Goal: Information Seeking & Learning: Learn about a topic

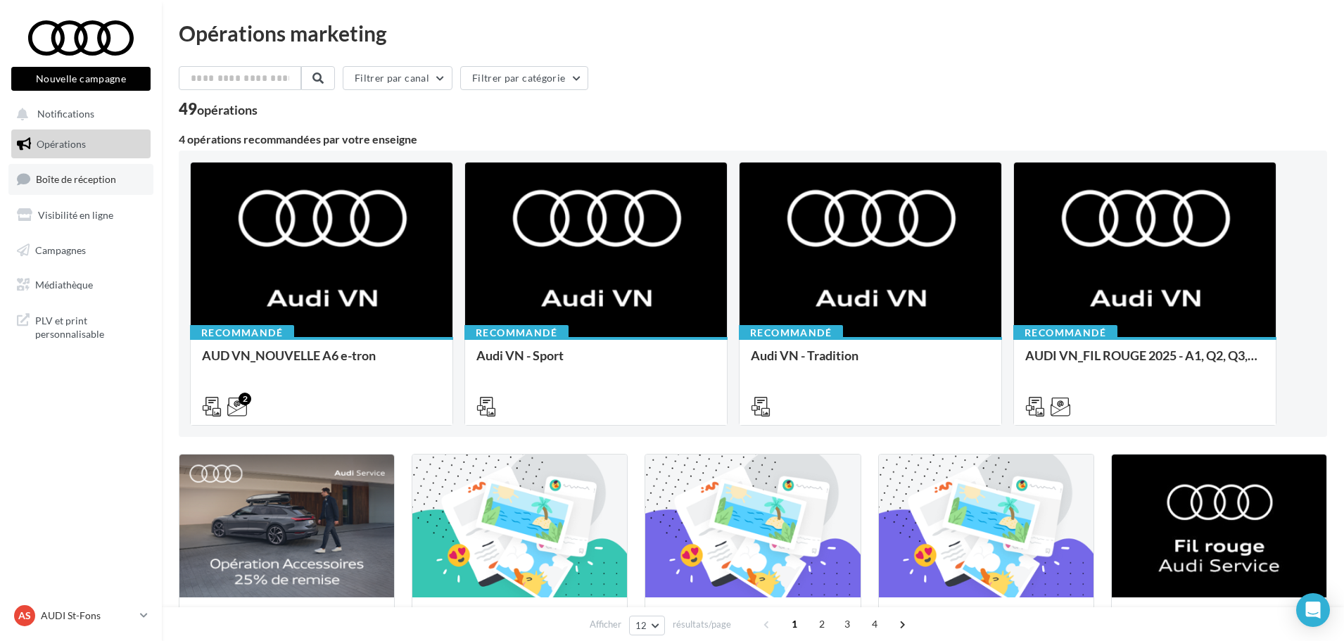
click at [120, 173] on link "Boîte de réception" at bounding box center [80, 179] width 145 height 30
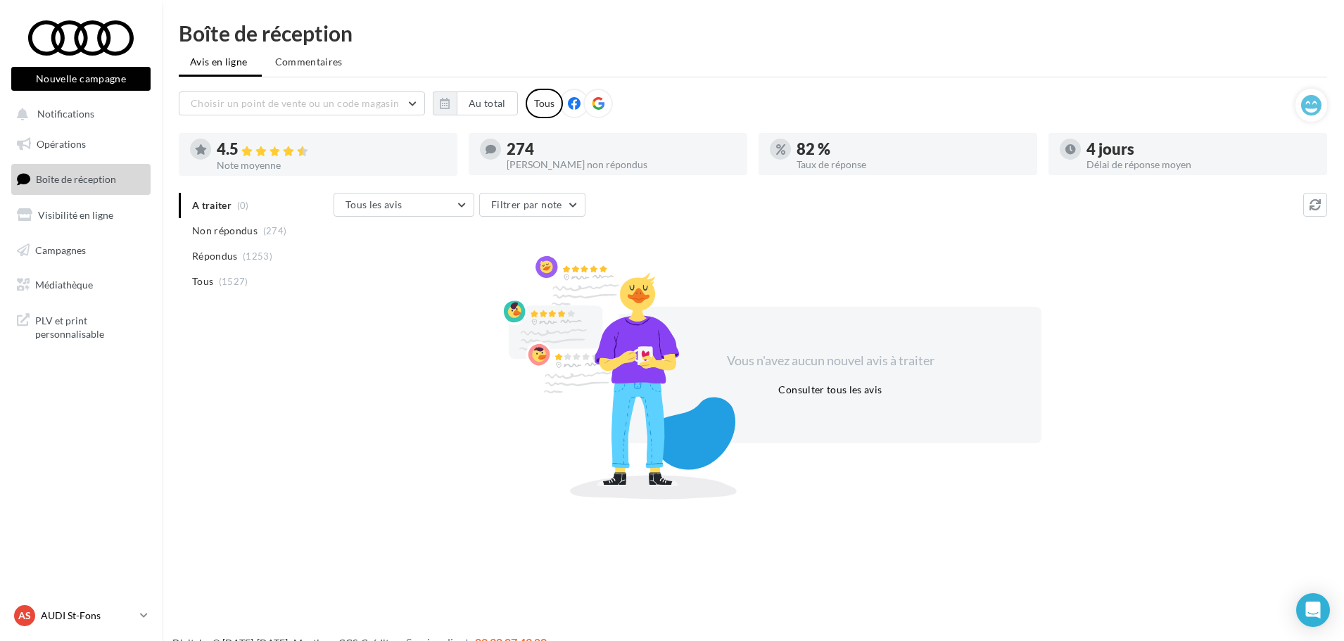
click at [132, 607] on div "AS AUDI St-Fons audi-lyon-gru" at bounding box center [74, 615] width 120 height 21
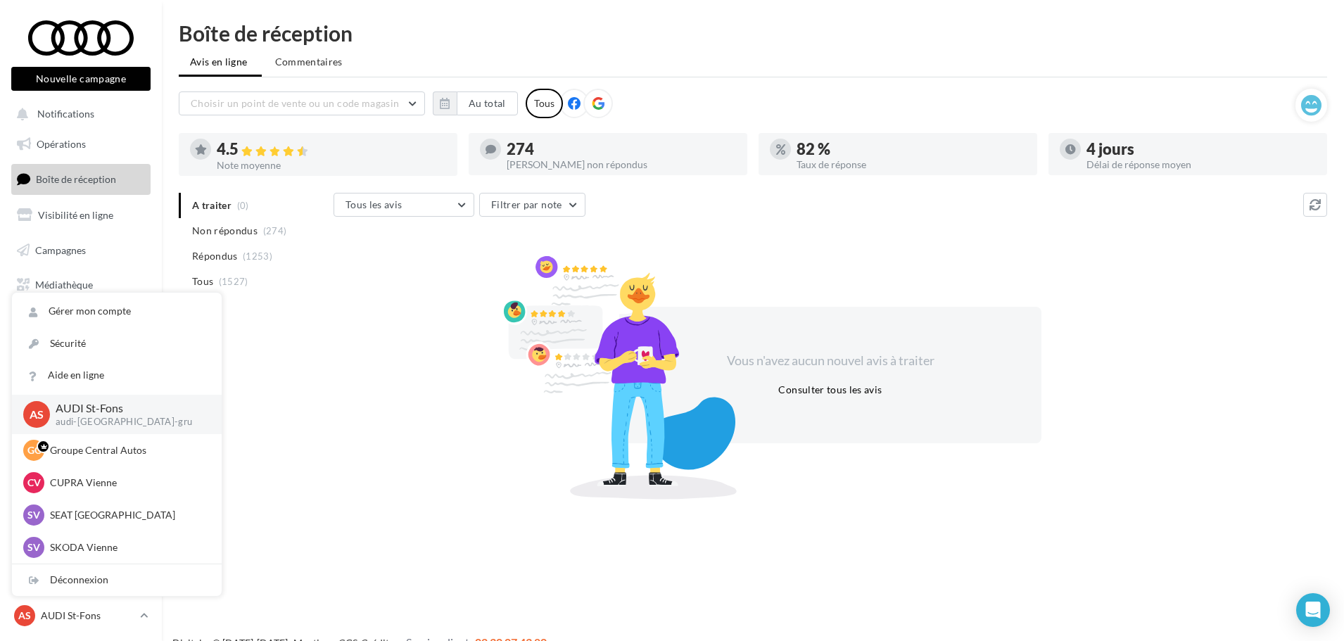
click at [323, 354] on div "A traiter (0) Non répondus (274) Répondus (1253) Tous (1527) Tous les avis Tous…" at bounding box center [753, 343] width 1148 height 301
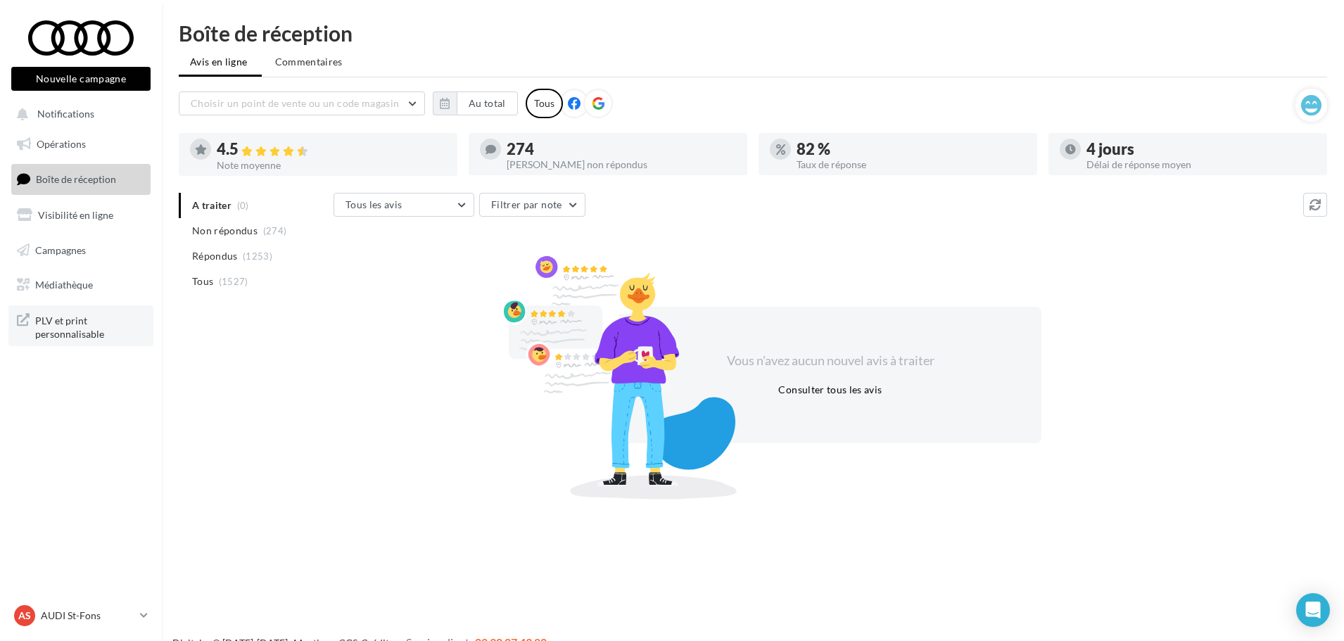
click at [69, 329] on span "PLV et print personnalisable" at bounding box center [90, 326] width 110 height 30
click at [80, 276] on link "Médiathèque" at bounding box center [80, 285] width 145 height 30
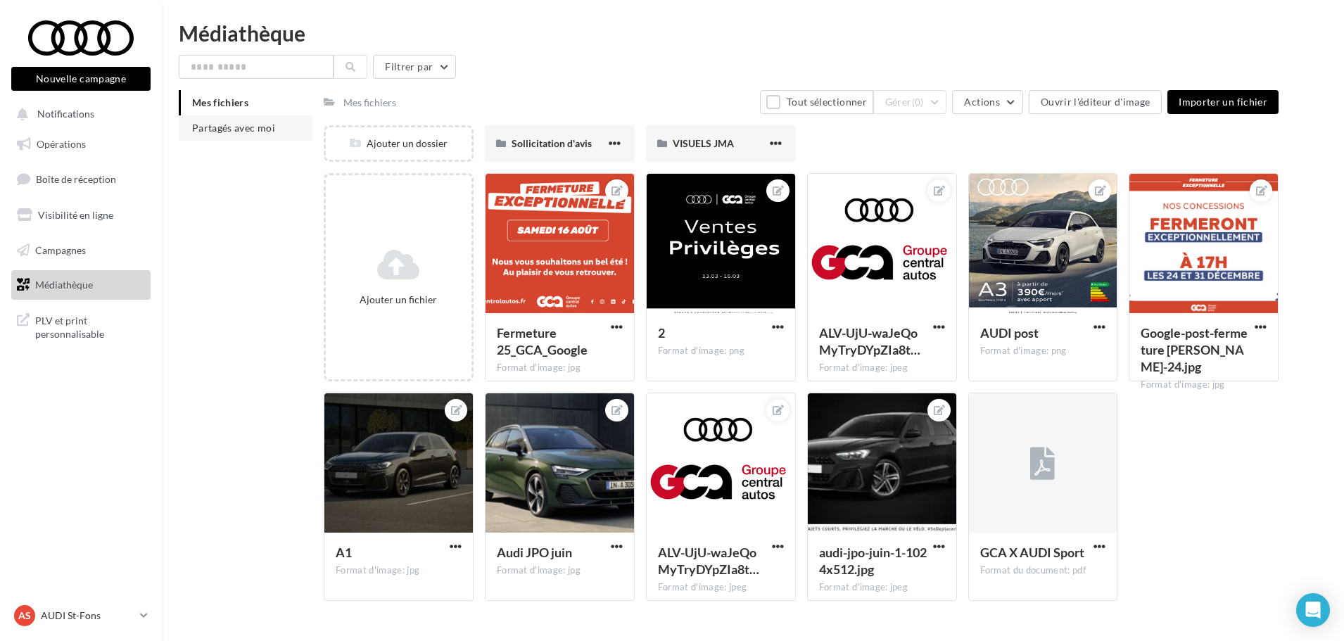
click at [251, 128] on span "Partagés avec moi" at bounding box center [233, 128] width 83 height 12
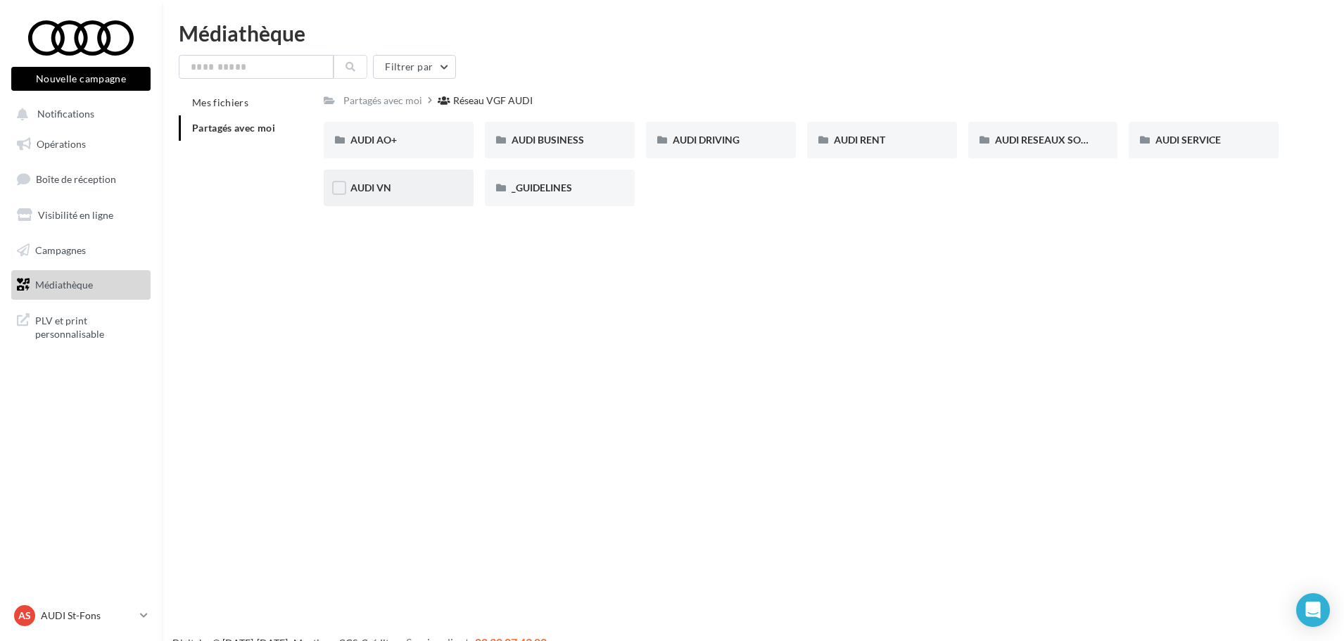
click at [402, 179] on div "AUDI VN" at bounding box center [399, 188] width 150 height 37
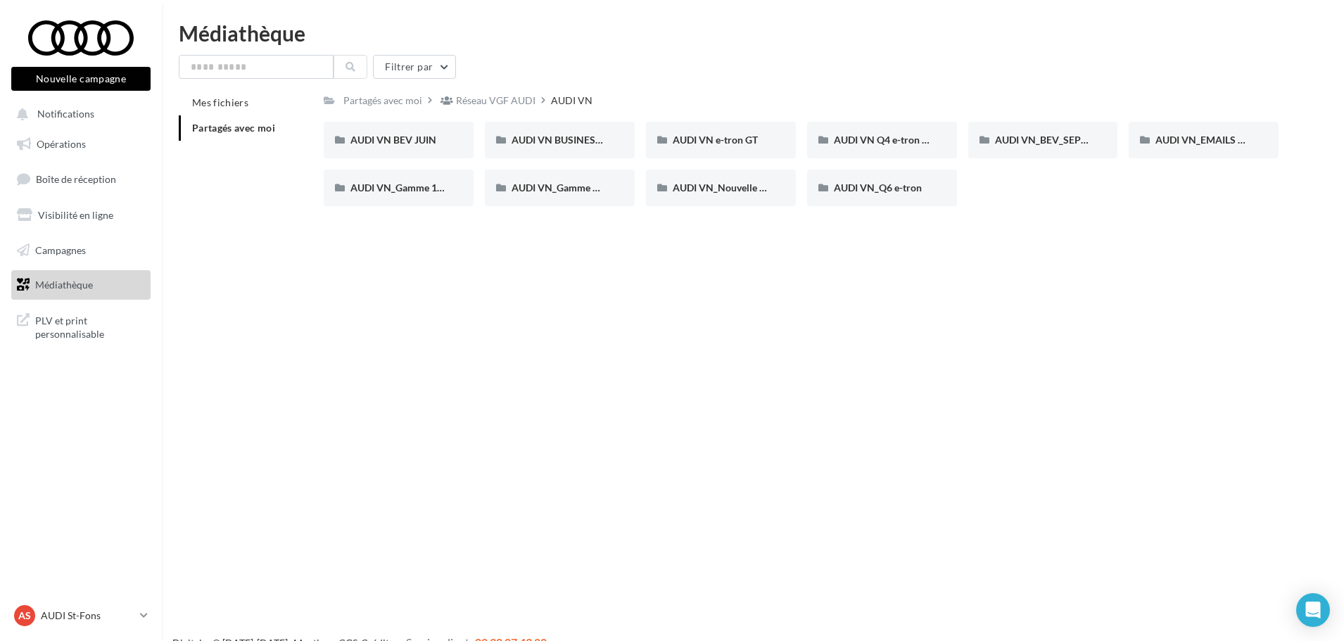
click at [531, 102] on div "Réseau VGF AUDI" at bounding box center [496, 101] width 80 height 14
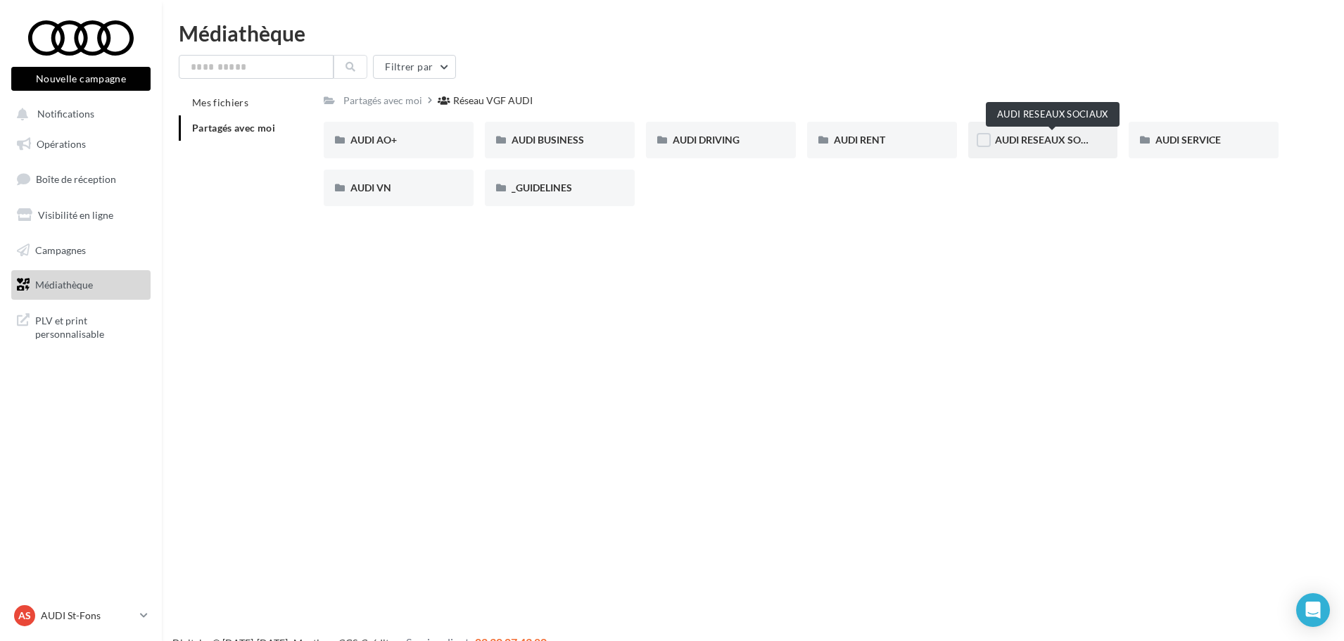
click at [1061, 144] on span "AUDI RESEAUX SOCIAUX" at bounding box center [1053, 140] width 116 height 12
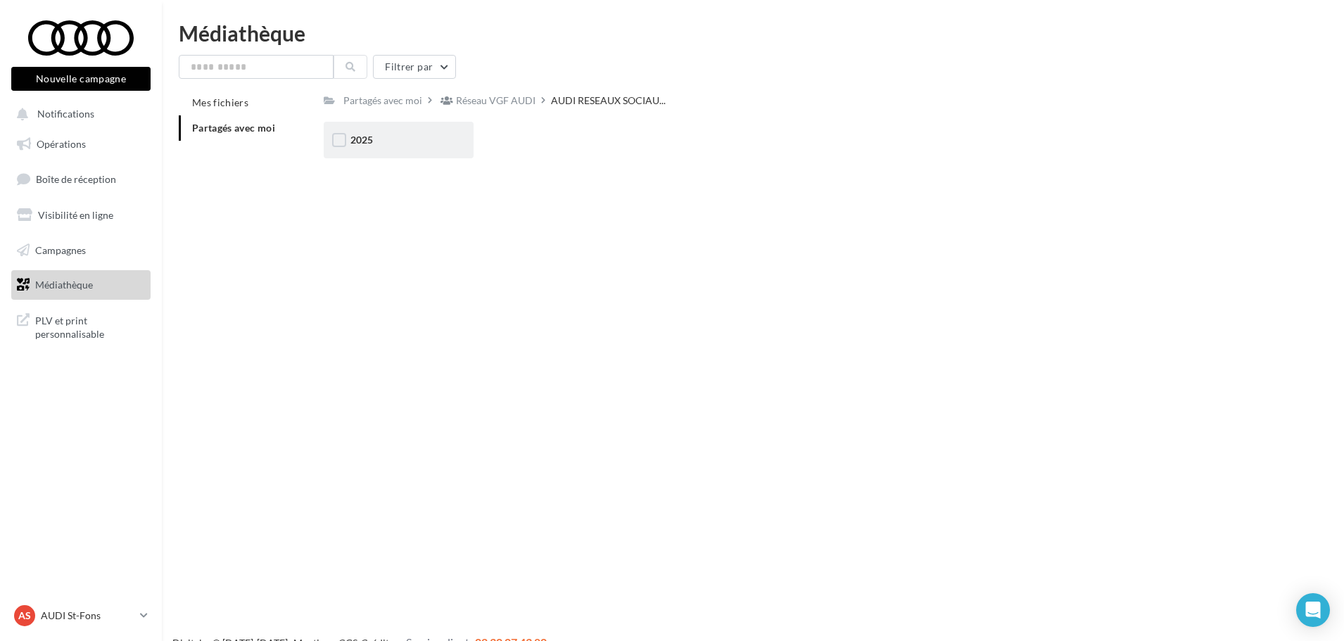
click at [348, 134] on div "2025" at bounding box center [399, 140] width 150 height 37
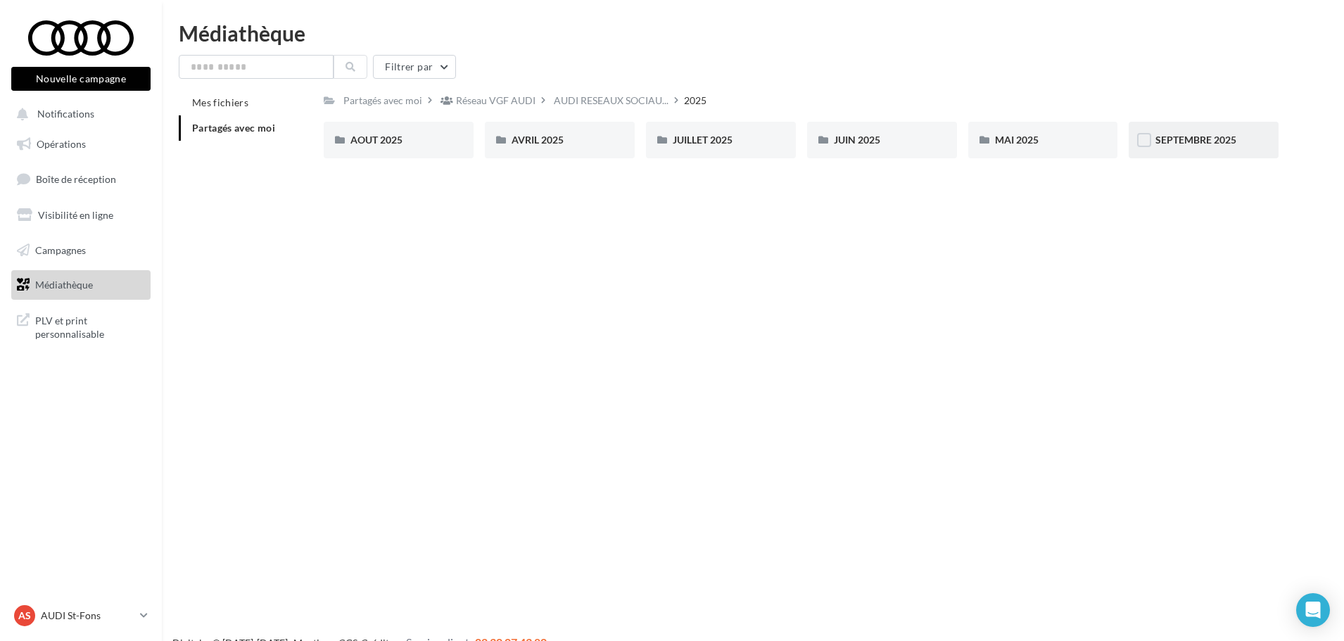
click at [1211, 129] on div "SEPTEMBRE 2025" at bounding box center [1204, 140] width 150 height 37
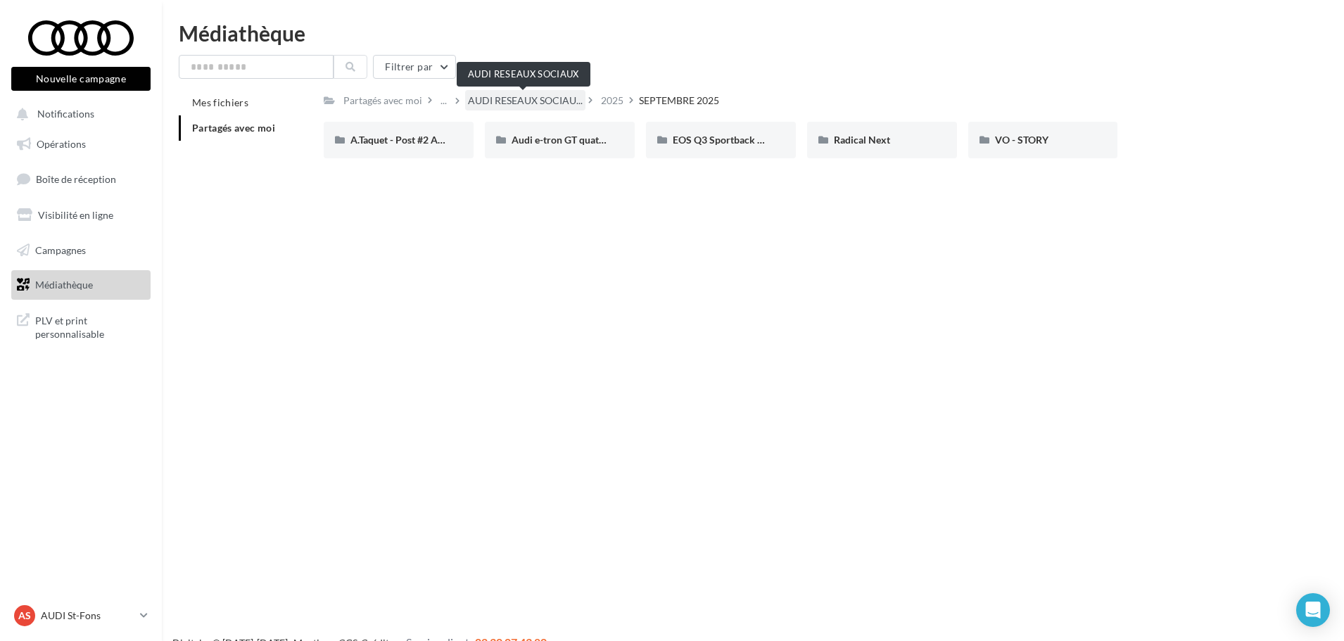
click at [571, 95] on span "AUDI RESEAUX SOCIAU..." at bounding box center [525, 101] width 115 height 14
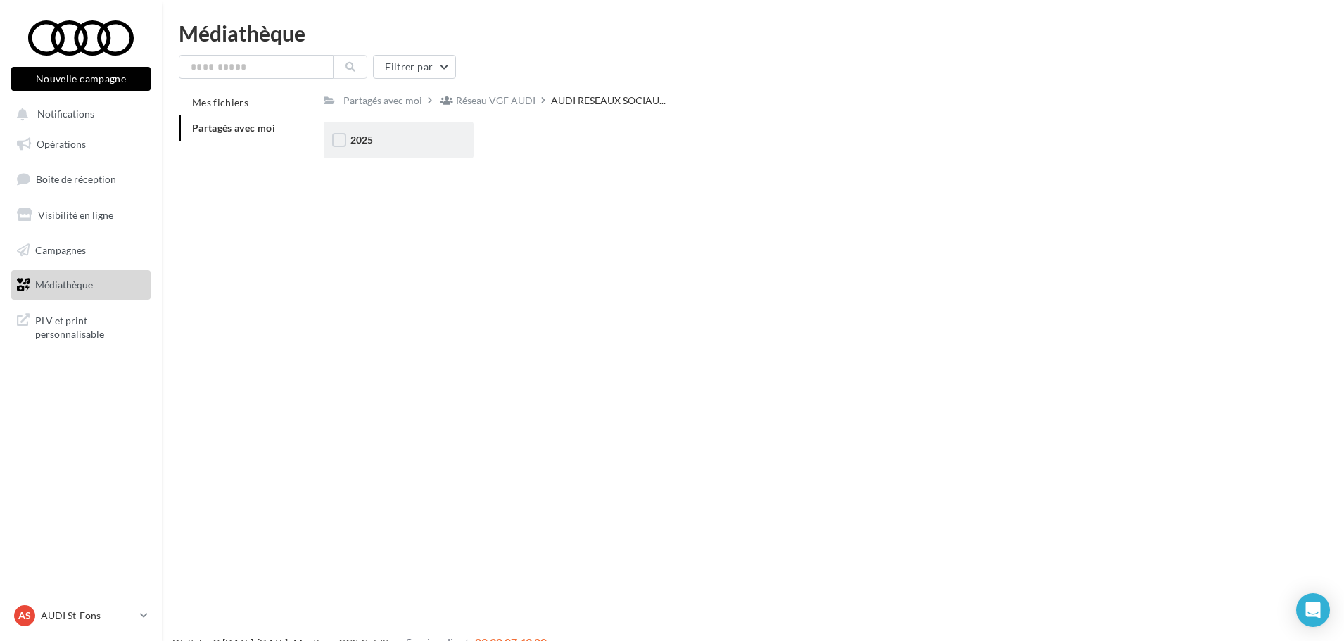
click at [429, 139] on div "2025" at bounding box center [398, 140] width 96 height 14
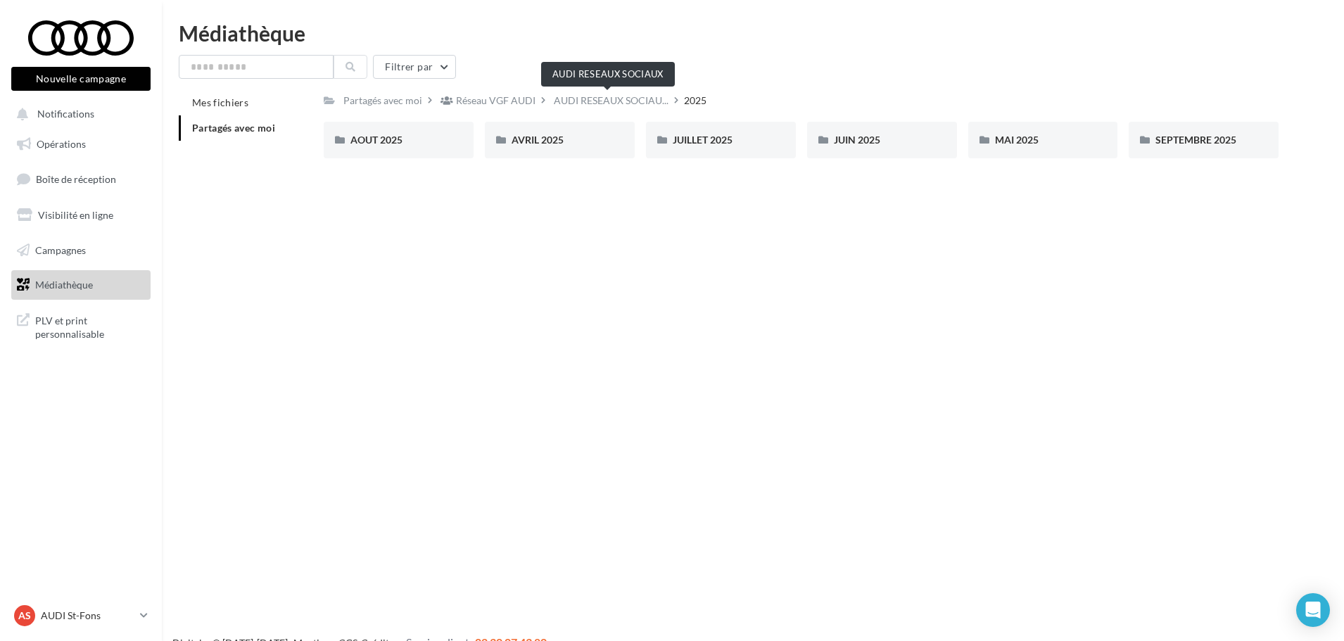
click at [526, 99] on div "Réseau VGF AUDI" at bounding box center [496, 101] width 80 height 14
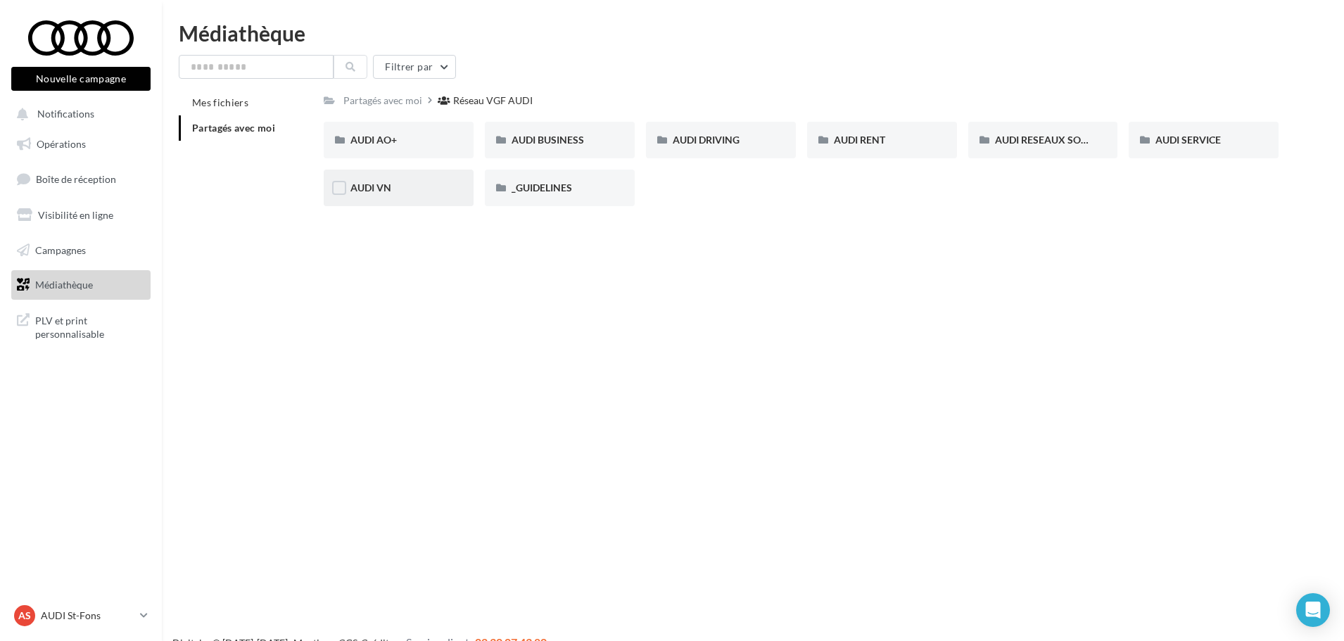
click at [407, 178] on div "AUDI VN" at bounding box center [399, 188] width 150 height 37
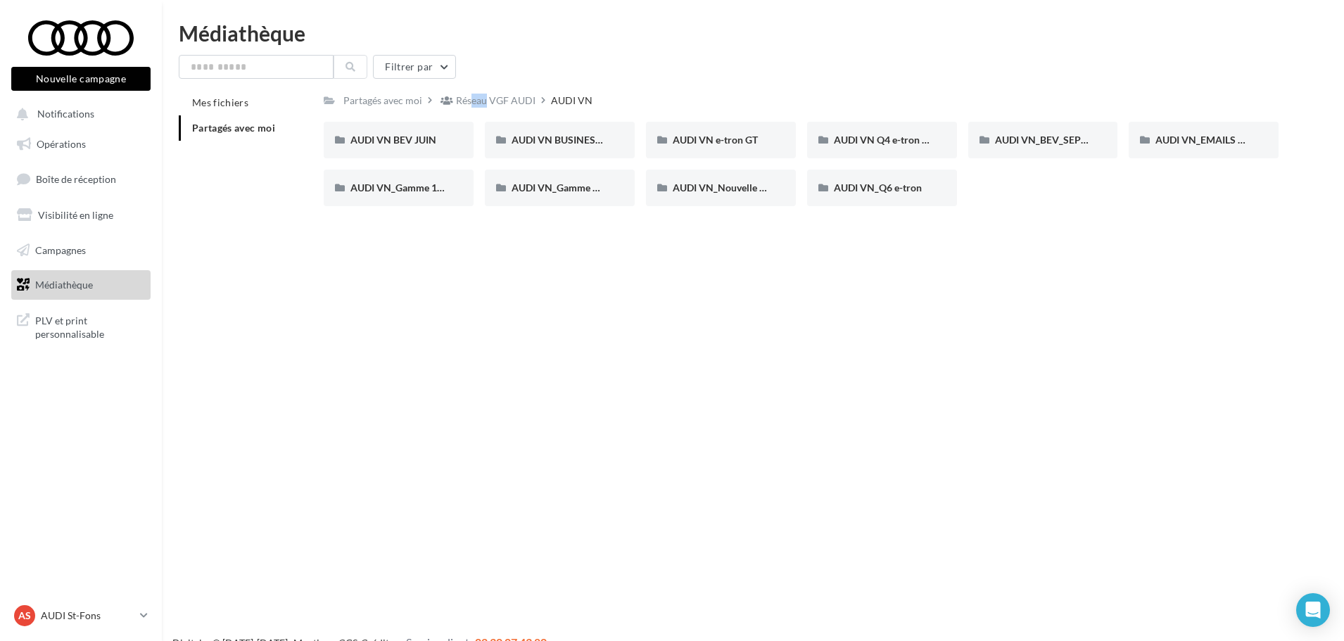
click at [471, 93] on div "Réseau VGF AUDI" at bounding box center [488, 100] width 101 height 20
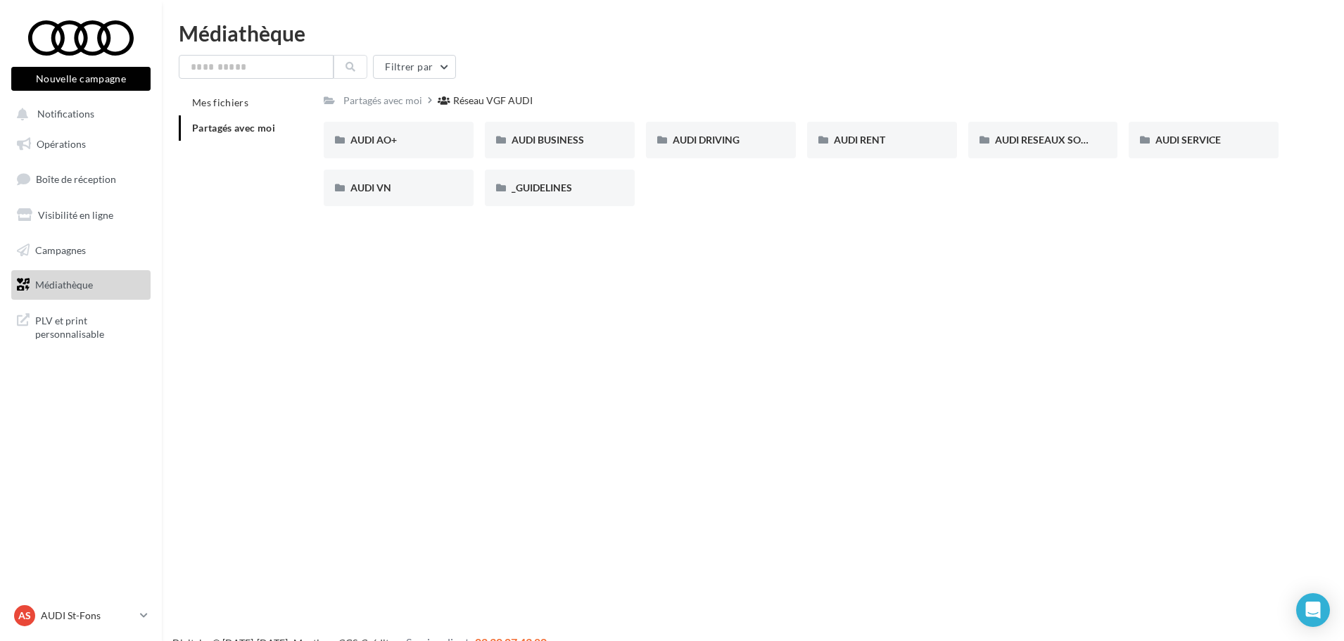
click at [463, 104] on div "Réseau VGF AUDI" at bounding box center [493, 101] width 80 height 14
click at [402, 99] on div "Partagés avec moi" at bounding box center [382, 101] width 79 height 14
click at [405, 185] on div "AUDI VN" at bounding box center [398, 188] width 96 height 14
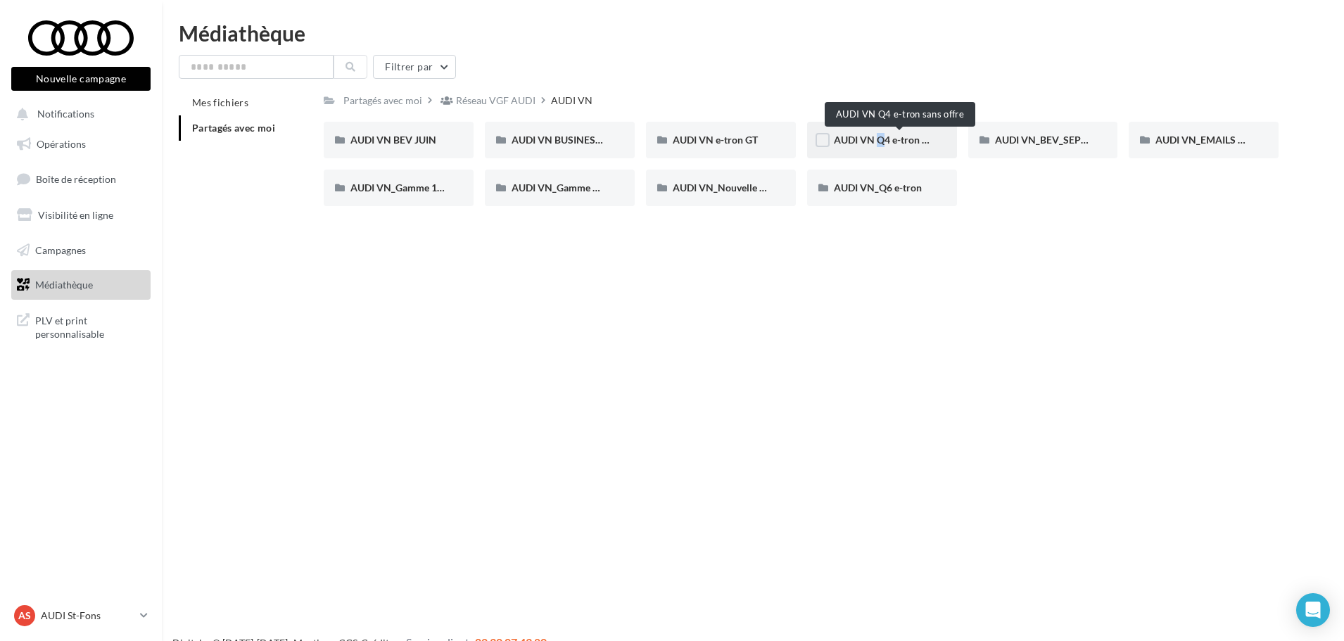
click at [870, 141] on span "AUDI VN Q4 e-tron sans offre" at bounding box center [899, 140] width 131 height 12
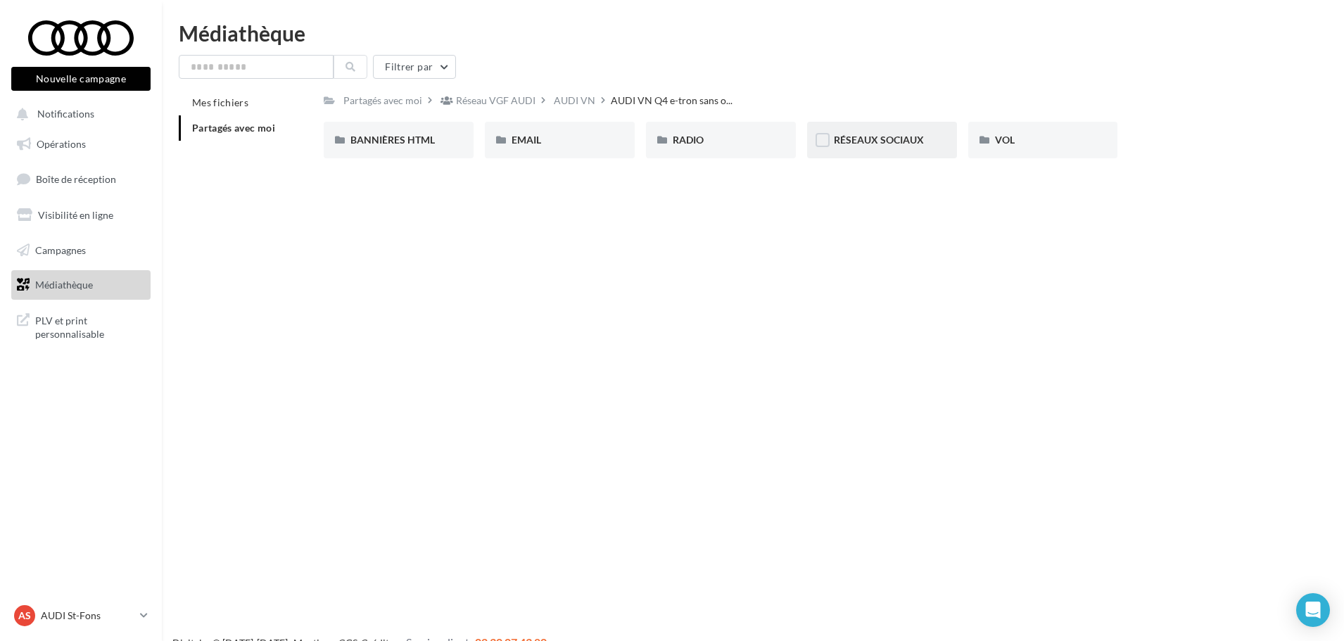
click at [887, 130] on div "RÉSEAUX SOCIAUX" at bounding box center [882, 140] width 150 height 37
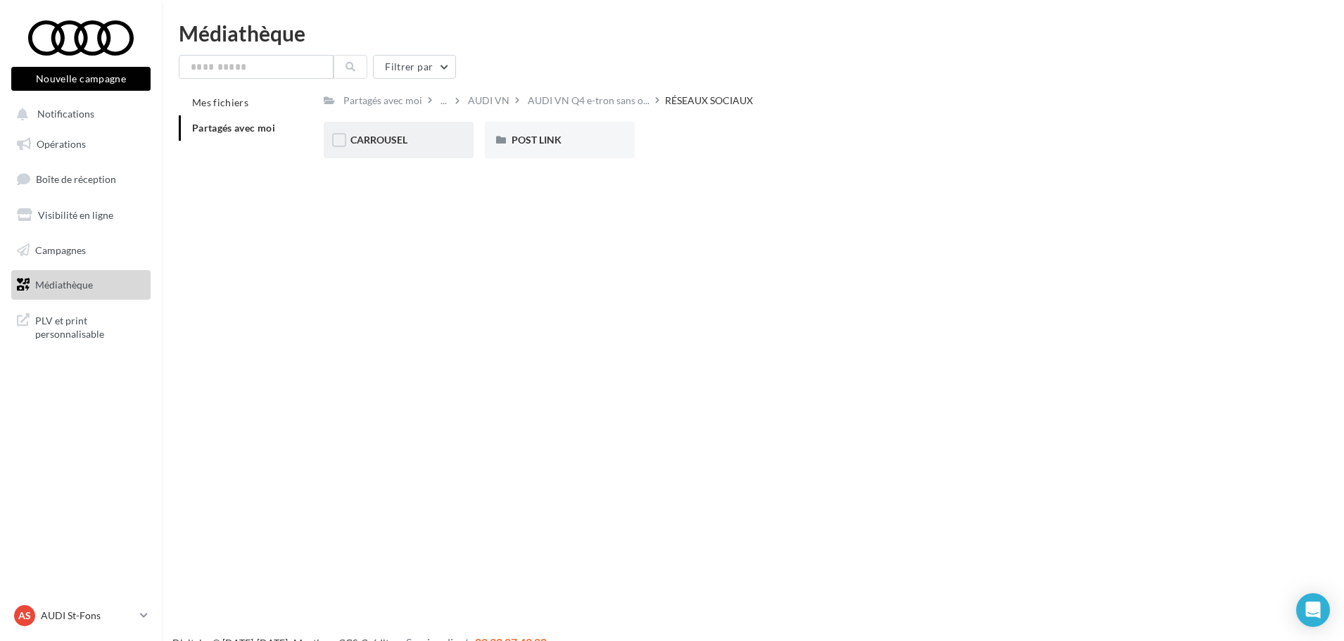
click at [441, 143] on div "CARROUSEL" at bounding box center [398, 140] width 96 height 14
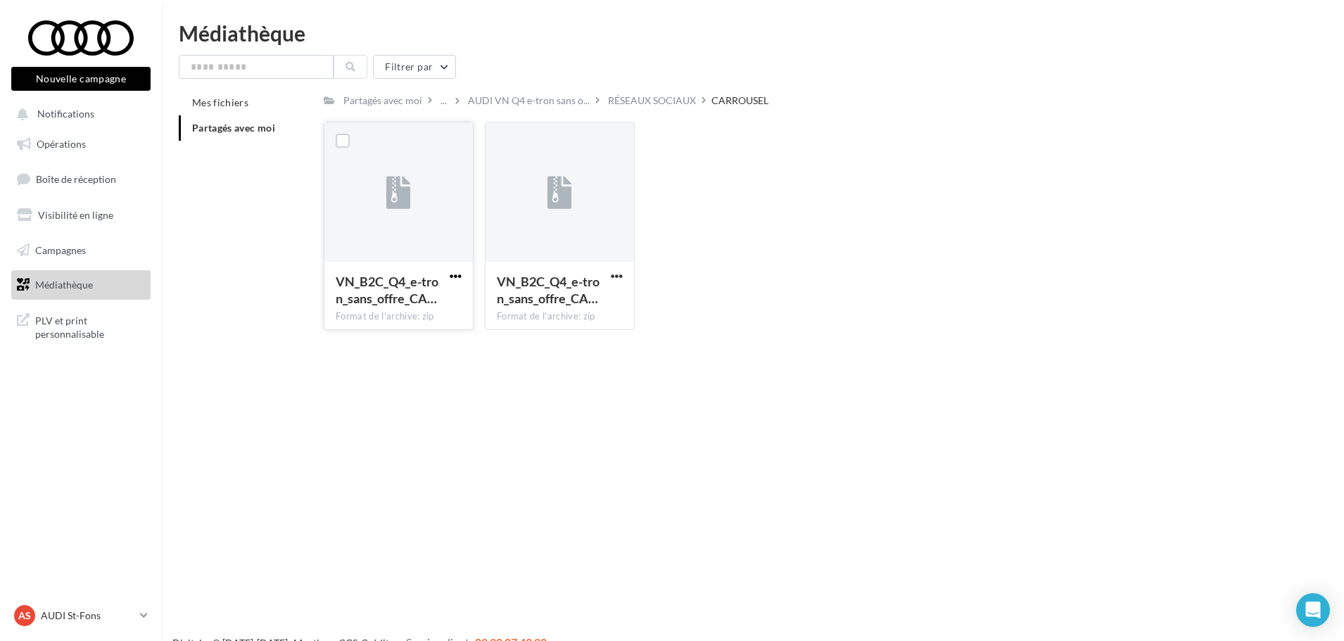
click at [461, 277] on span "button" at bounding box center [456, 276] width 12 height 12
click at [437, 303] on button "Télécharger" at bounding box center [394, 304] width 141 height 37
click at [687, 96] on div "RÉSEAUX SOCIAUX" at bounding box center [652, 101] width 88 height 14
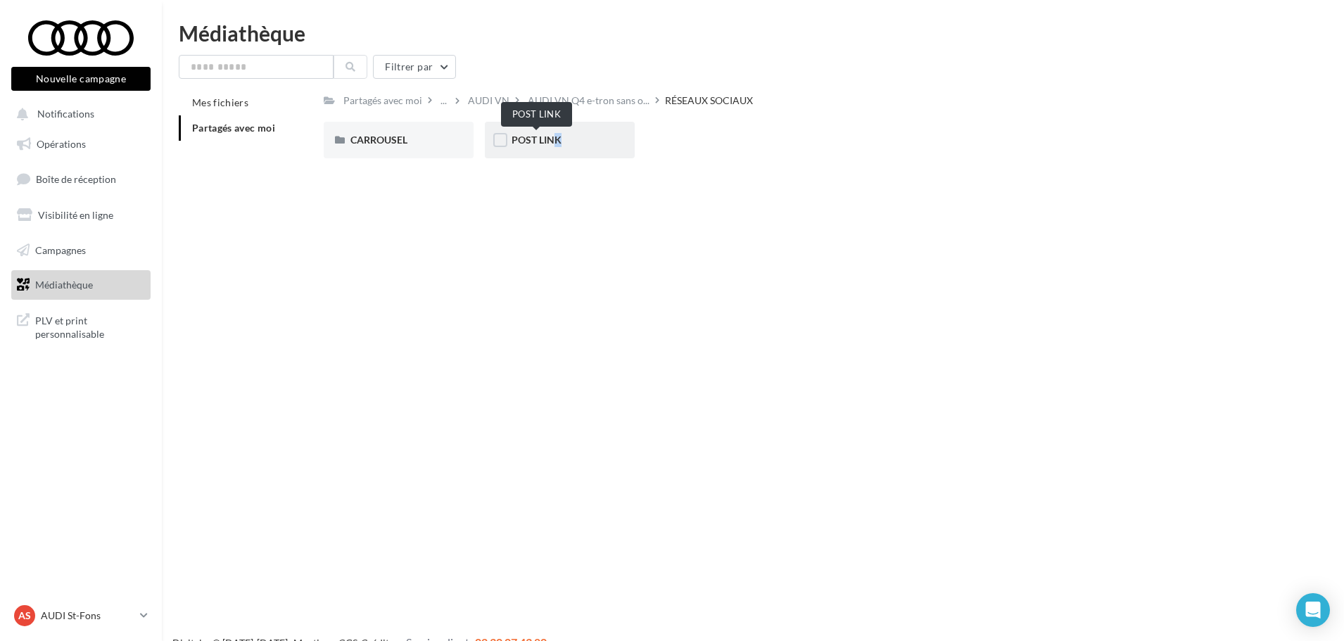
click at [547, 134] on span "POST LINK" at bounding box center [537, 140] width 50 height 12
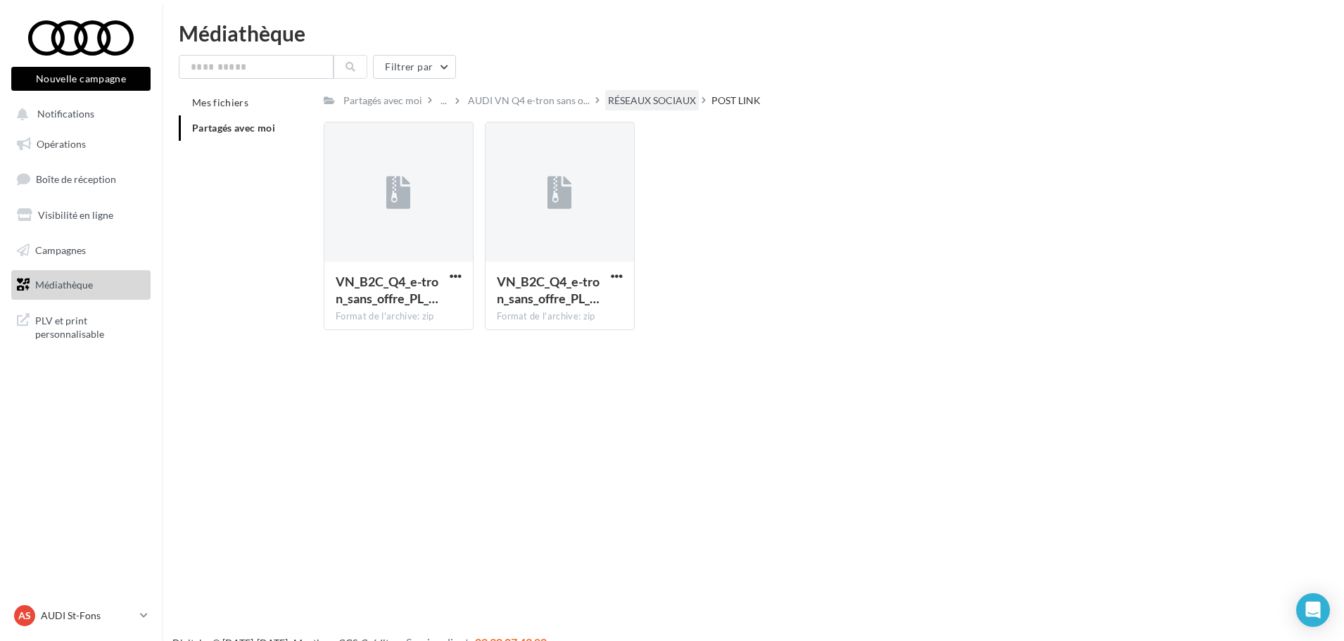
click at [634, 106] on div "RÉSEAUX SOCIAUX" at bounding box center [652, 101] width 88 height 14
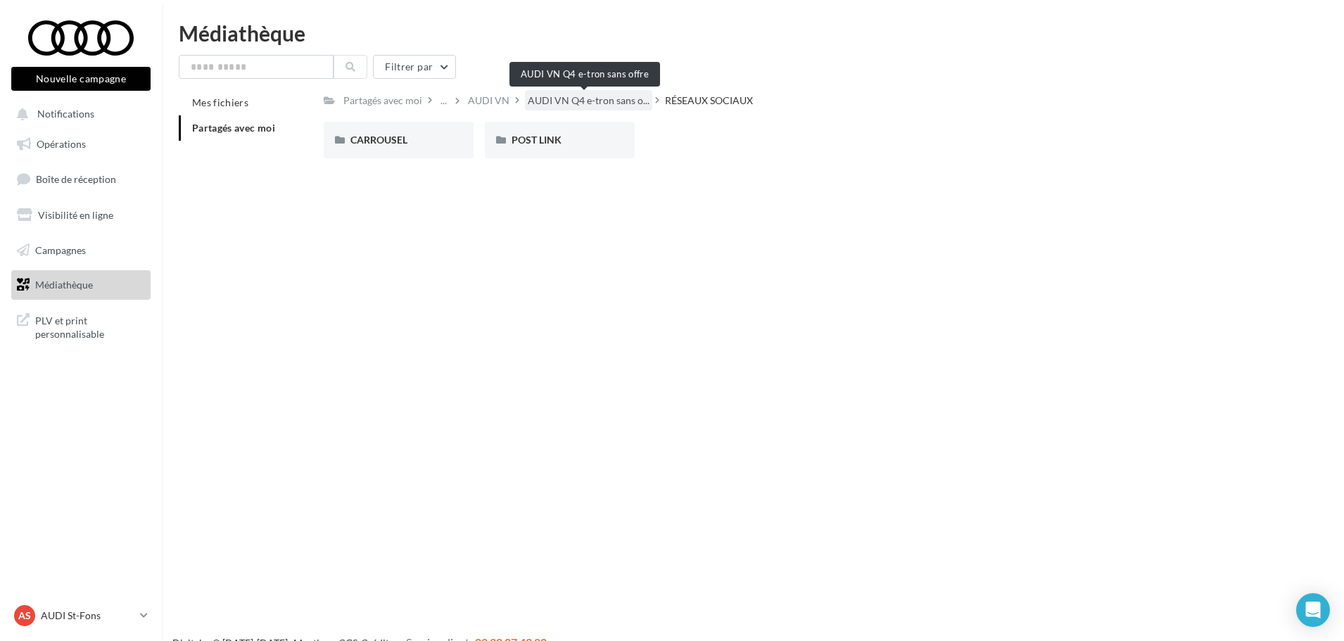
click at [550, 103] on span "AUDI VN Q4 e-tron sans o..." at bounding box center [589, 101] width 122 height 14
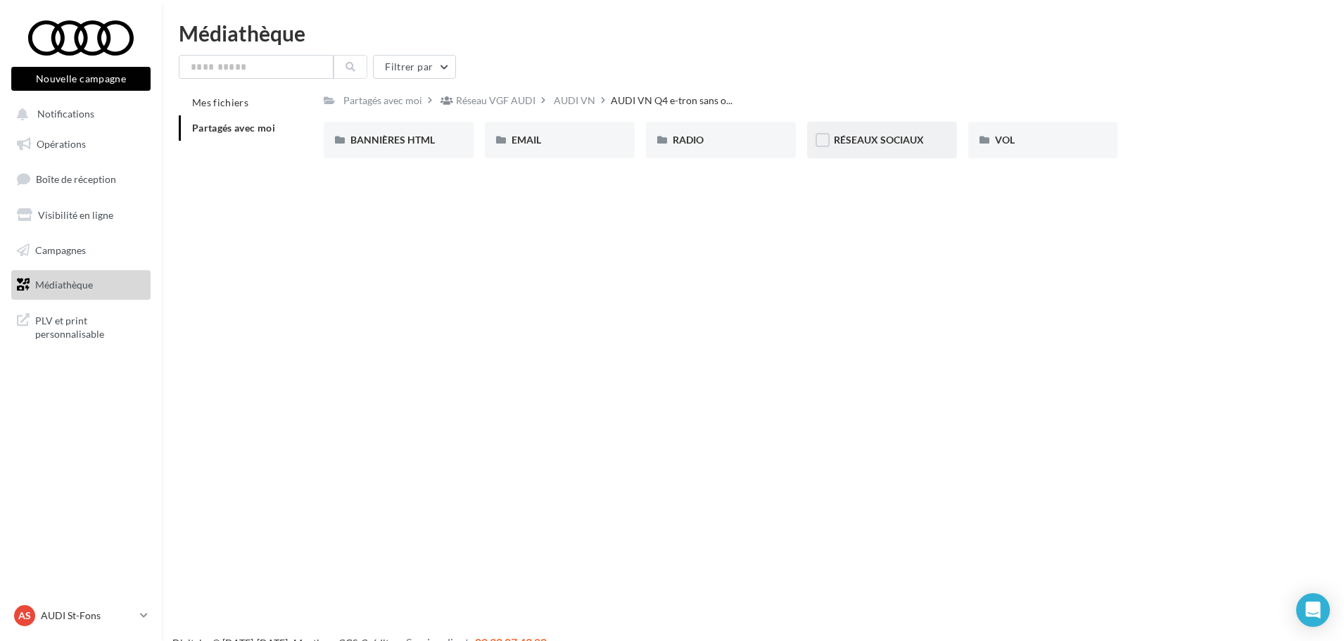
click at [896, 132] on div "RÉSEAUX SOCIAUX" at bounding box center [882, 140] width 150 height 37
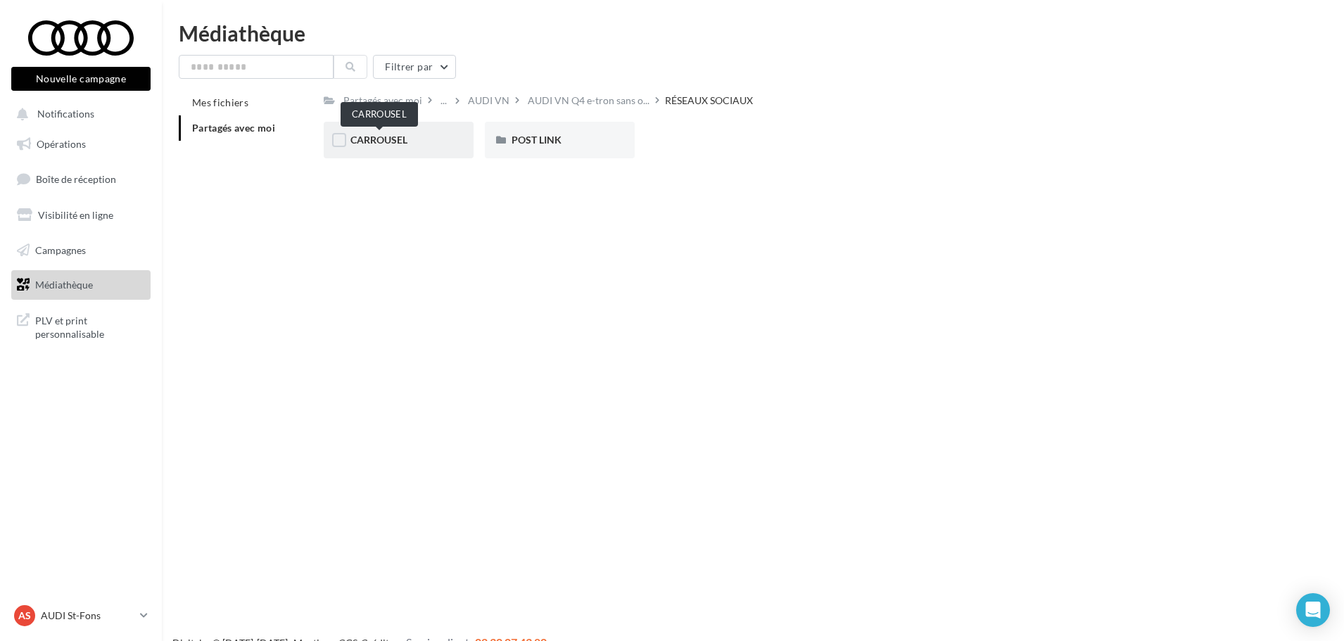
click at [407, 141] on span "CARROUSEL" at bounding box center [378, 140] width 57 height 12
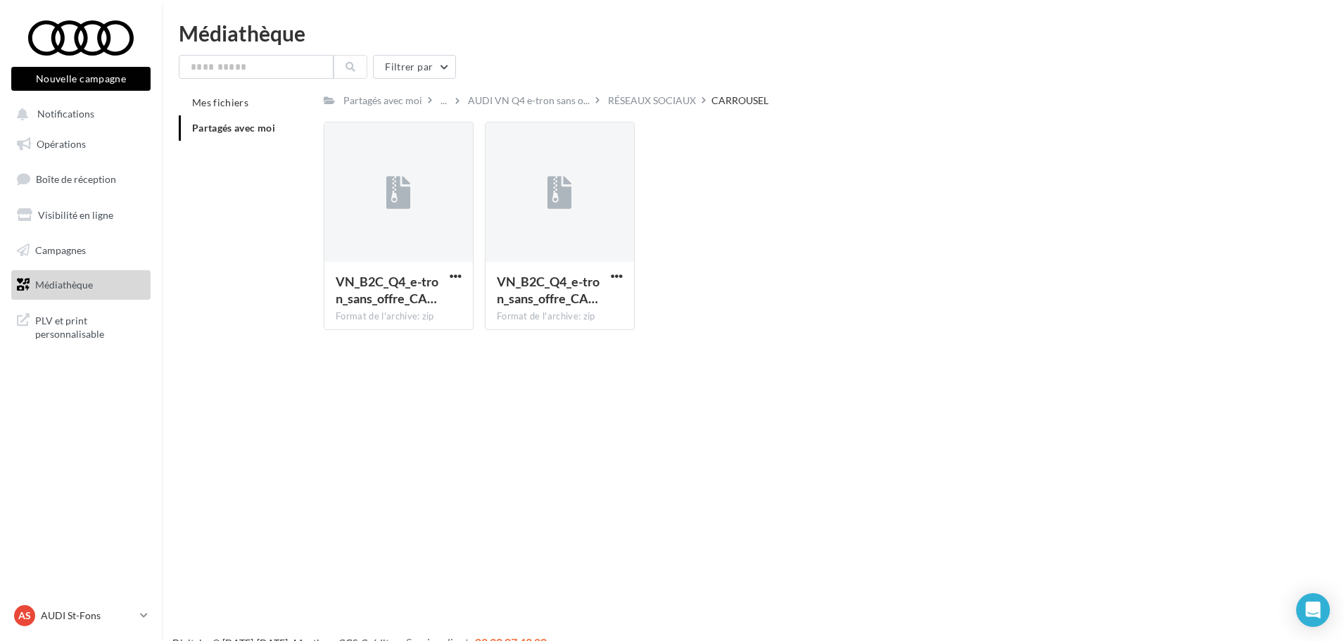
drag, startPoint x: 804, startPoint y: 509, endPoint x: 817, endPoint y: 499, distance: 16.0
click at [817, 499] on div "Nouvelle campagne Nouvelle campagne Notifications Opérations Boîte de réception…" at bounding box center [672, 343] width 1344 height 641
click at [549, 76] on div "Filtrer par" at bounding box center [753, 67] width 1148 height 24
click at [549, 95] on span "AUDI VN Q4 e-tron sans o..." at bounding box center [529, 101] width 122 height 14
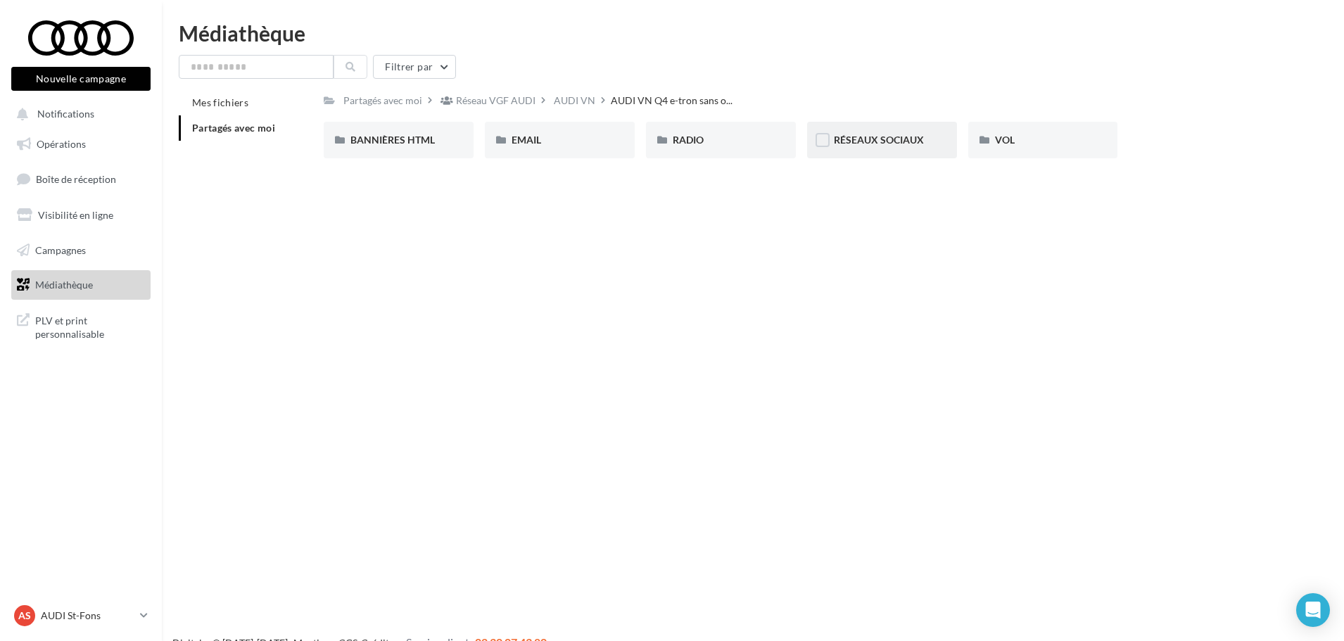
click at [923, 136] on div "RÉSEAUX SOCIAUX" at bounding box center [882, 140] width 96 height 14
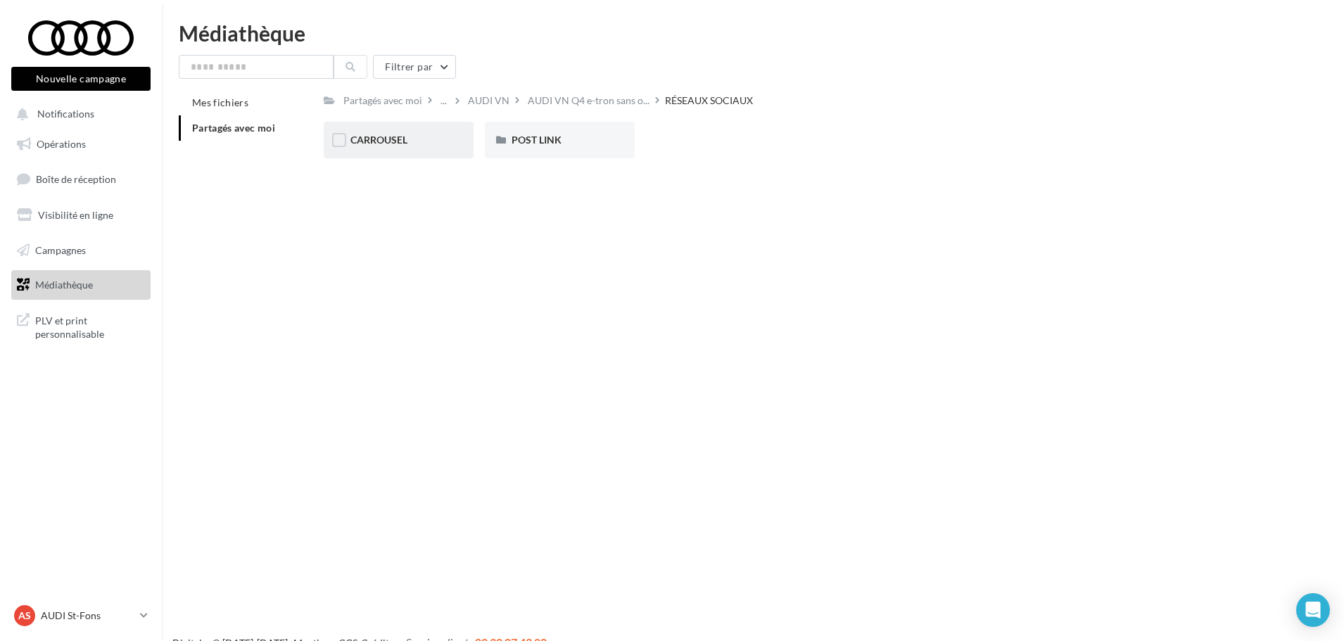
click at [424, 137] on div "CARROUSEL" at bounding box center [398, 140] width 96 height 14
